Goal: Task Accomplishment & Management: Complete application form

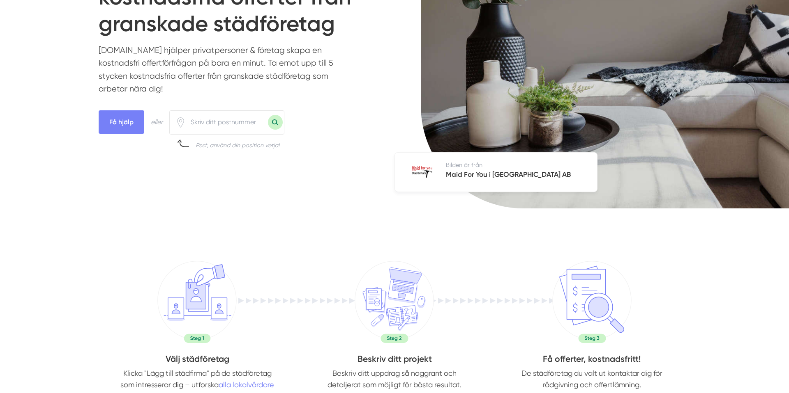
scroll to position [131, 0]
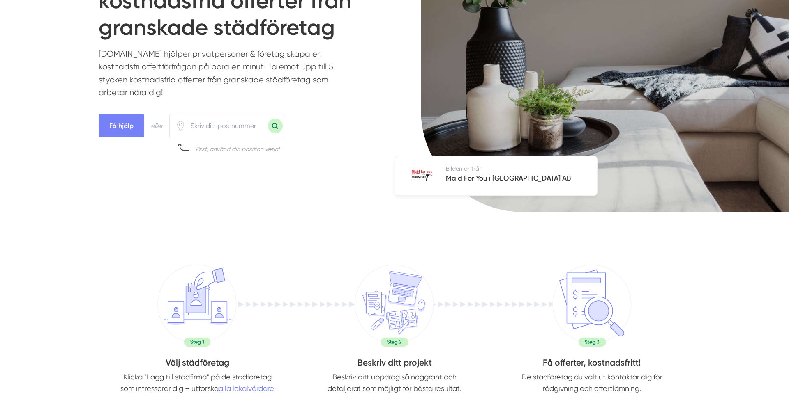
click at [209, 126] on input "number" at bounding box center [227, 126] width 82 height 19
type input "79134"
click at [268, 119] on button "Sök med postnummer" at bounding box center [275, 126] width 15 height 15
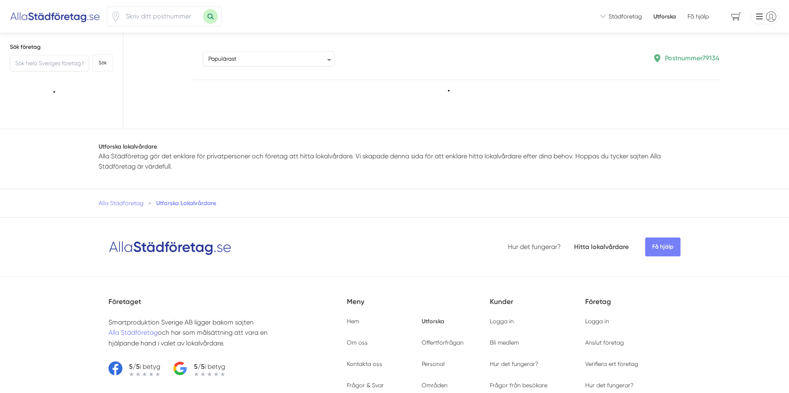
type input "79134"
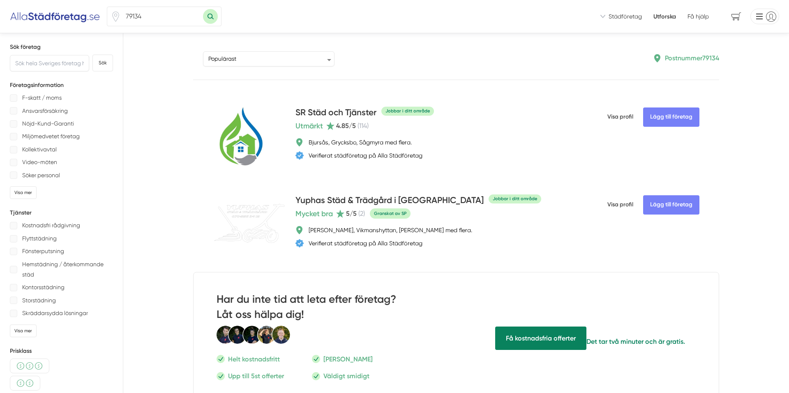
click at [631, 18] on span "Städföretag" at bounding box center [624, 16] width 33 height 8
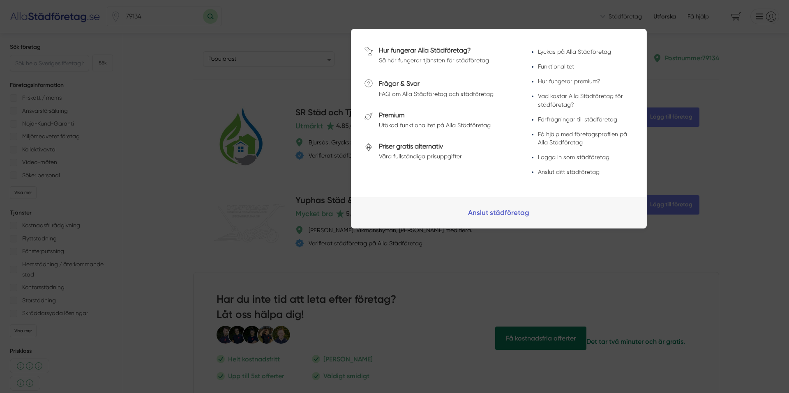
click at [500, 212] on link "Anslut städföretag" at bounding box center [498, 212] width 295 height 31
click at [186, 144] on div at bounding box center [394, 196] width 789 height 393
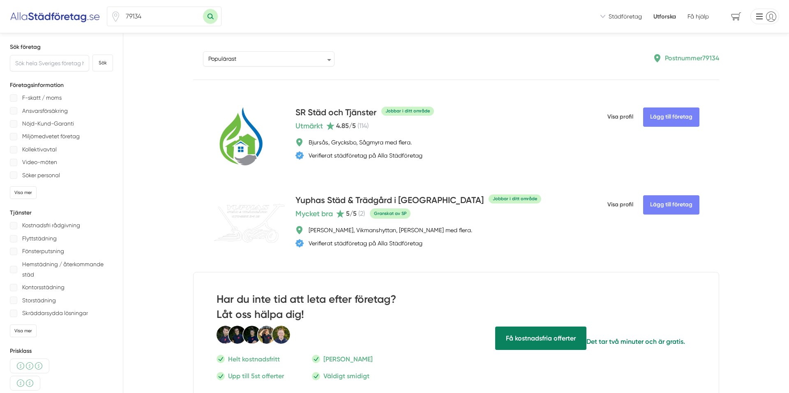
click at [69, 12] on img at bounding box center [55, 16] width 90 height 13
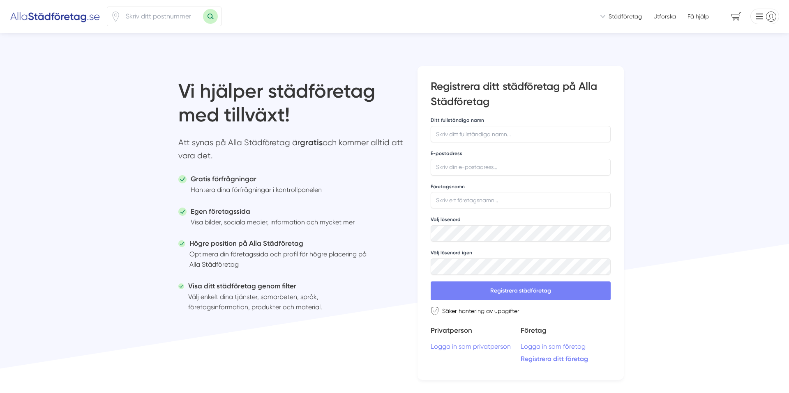
drag, startPoint x: 186, startPoint y: 184, endPoint x: 192, endPoint y: 184, distance: 6.6
click at [187, 184] on li "Gratis förfrågningar Hantera dina förfrågningar i kontrollpanelen" at bounding box center [279, 186] width 203 height 32
